Goal: Task Accomplishment & Management: Manage account settings

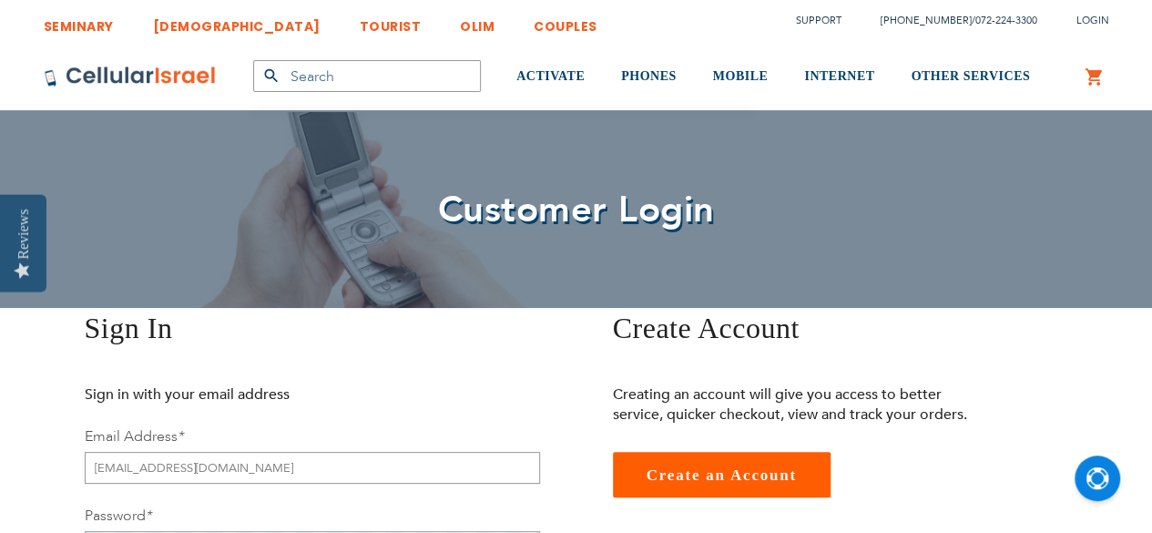
type input "[EMAIL_ADDRESS][DOMAIN_NAME]"
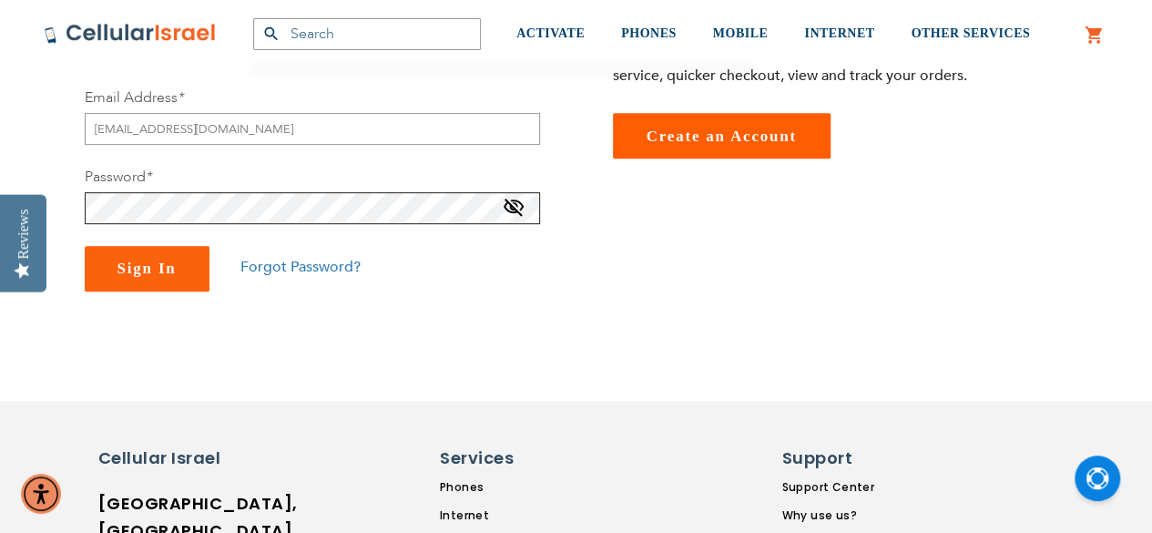
scroll to position [344, 0]
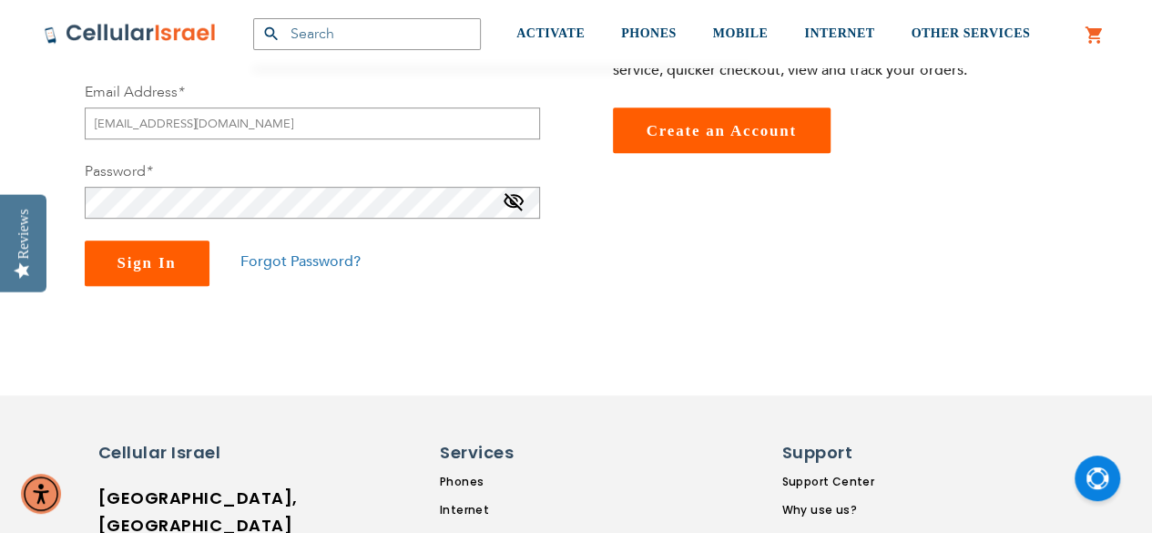
click at [171, 265] on span "Sign In" at bounding box center [147, 262] width 59 height 17
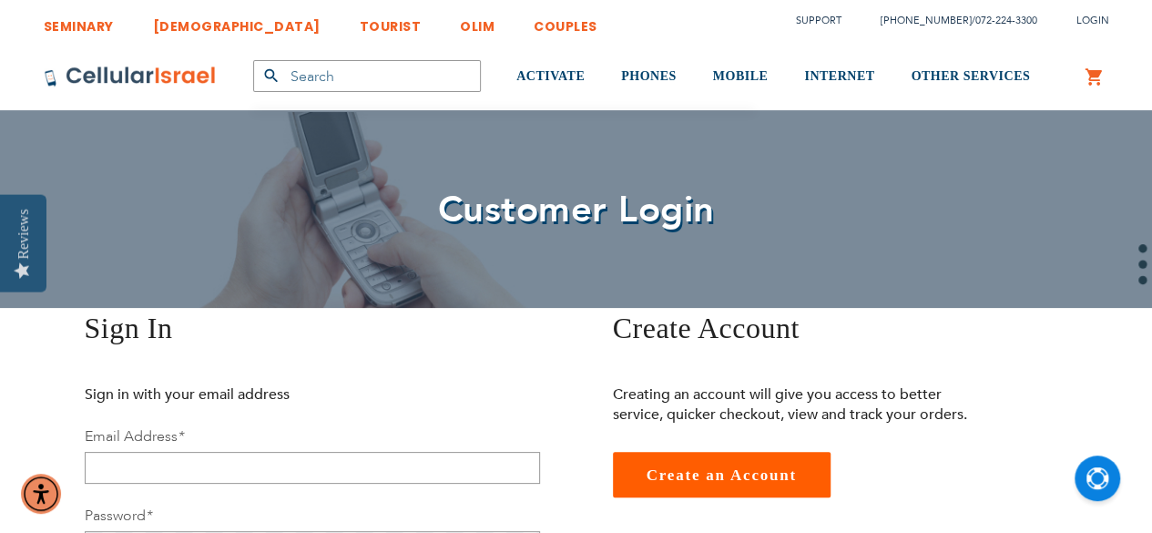
click at [360, 449] on div "Email Address *" at bounding box center [313, 454] width 456 height 57
click at [363, 459] on input "email" at bounding box center [313, 468] width 456 height 32
type input "[EMAIL_ADDRESS][DOMAIN_NAME]"
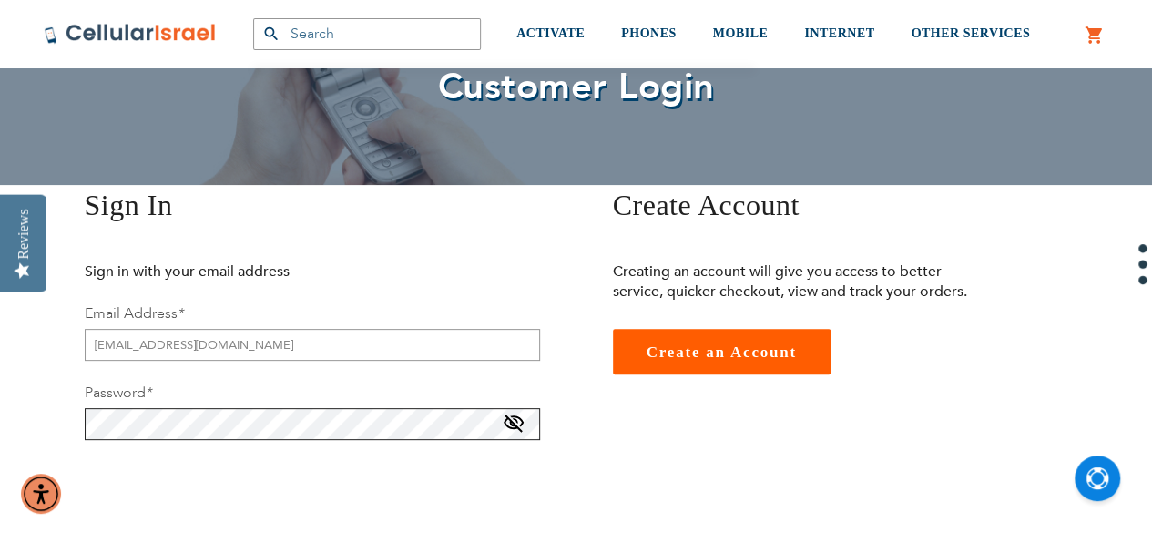
scroll to position [213, 0]
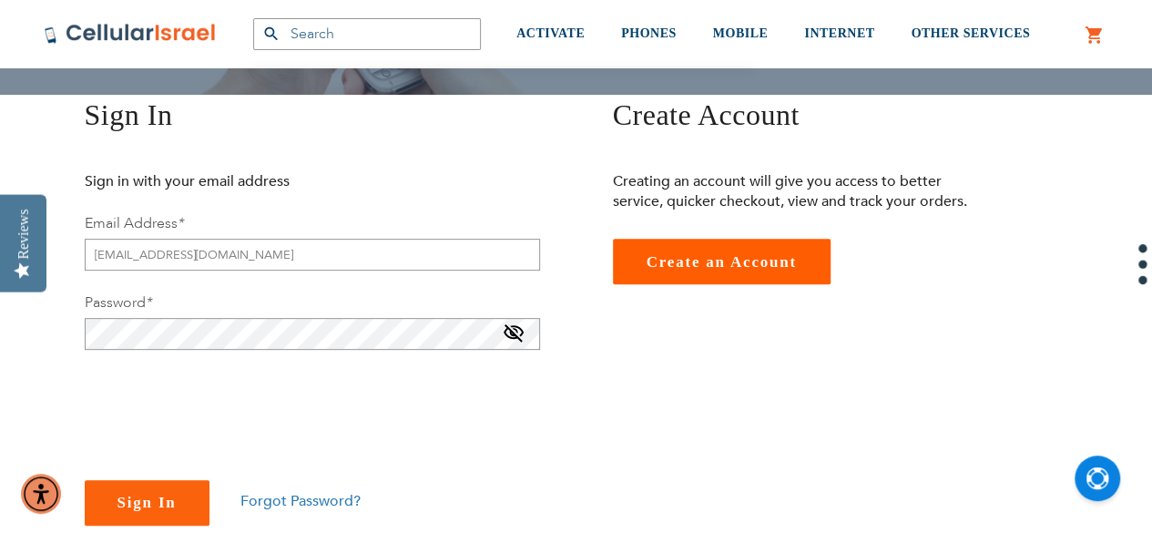
checkbox input "true"
click at [521, 333] on span at bounding box center [514, 337] width 22 height 29
click at [166, 495] on span "Sign In" at bounding box center [147, 502] width 59 height 17
